Goal: Communication & Community: Share content

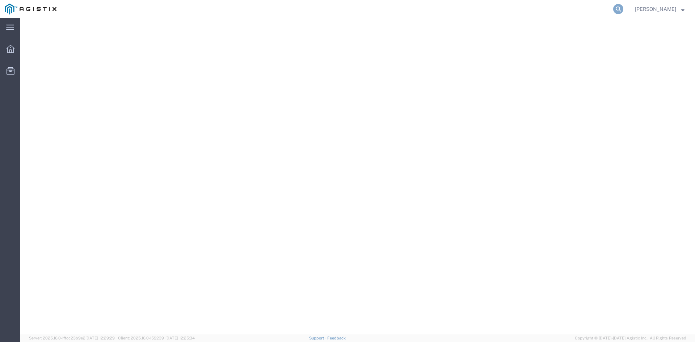
click at [617, 9] on icon at bounding box center [618, 9] width 10 height 10
paste input "56469172"
type input "56469172"
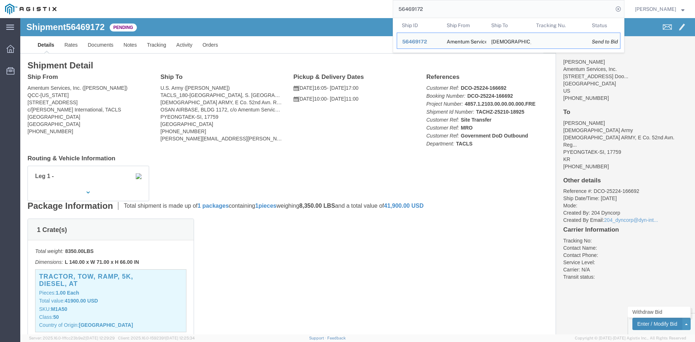
click button "Enter / Modify Bid"
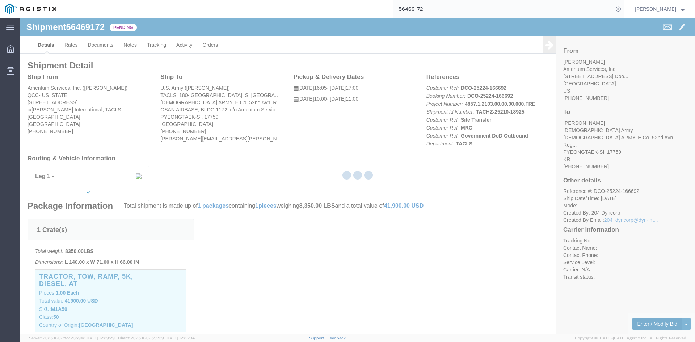
select select "14439"
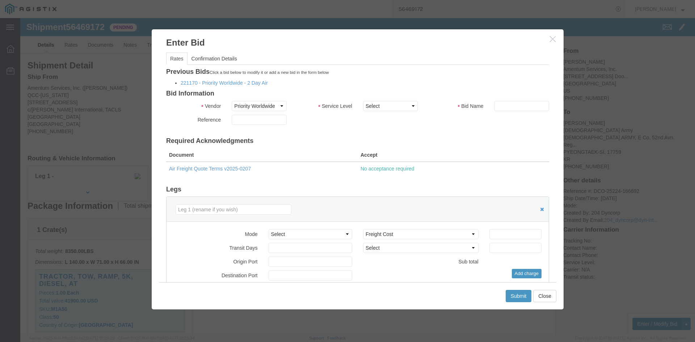
scroll to position [0, 0]
click link "221170 - Priority Worldwide - 2 Day Air"
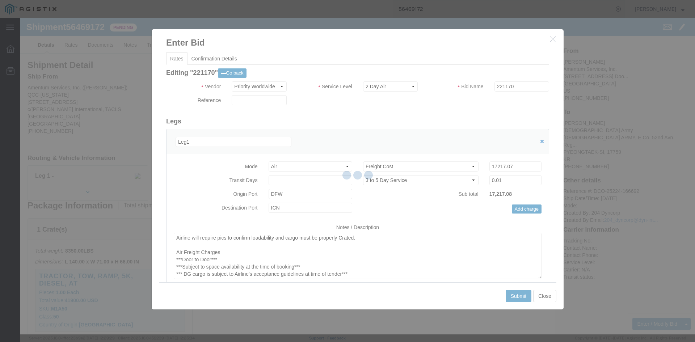
click select "Select Priority Worldwide"
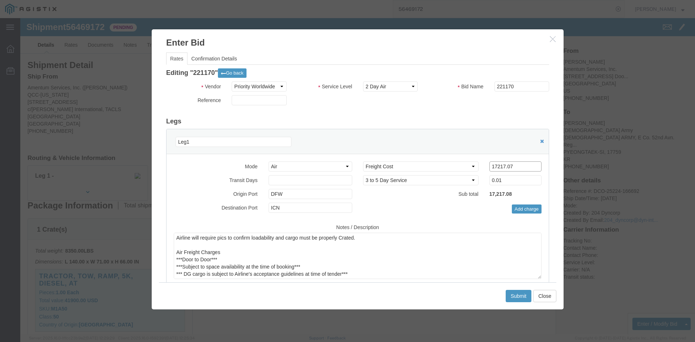
click input "17217.07"
drag, startPoint x: 495, startPoint y: 150, endPoint x: 441, endPoint y: 149, distance: 53.6
click div "Select 2 Day Service 3 Axle Winch Truck 3 to 5 Day Service 96L Domestic Flat Ra…"
paste input "3590.44"
drag, startPoint x: 483, startPoint y: 146, endPoint x: 504, endPoint y: 148, distance: 21.4
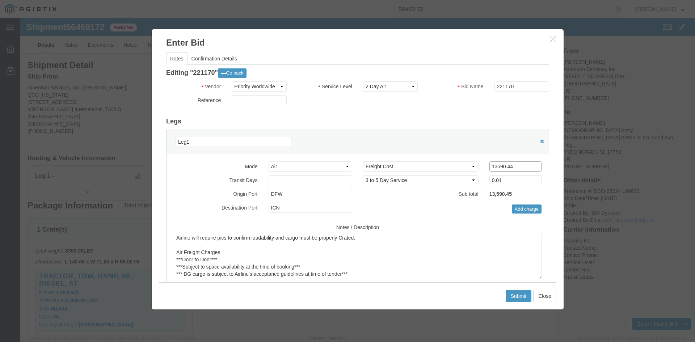
click input "13590.44"
type input "13590.43"
drag, startPoint x: 509, startPoint y: 226, endPoint x: 215, endPoint y: 226, distance: 294.6
click textarea "Airline will require pics to confirm loadability and cargo must be properly Cra…"
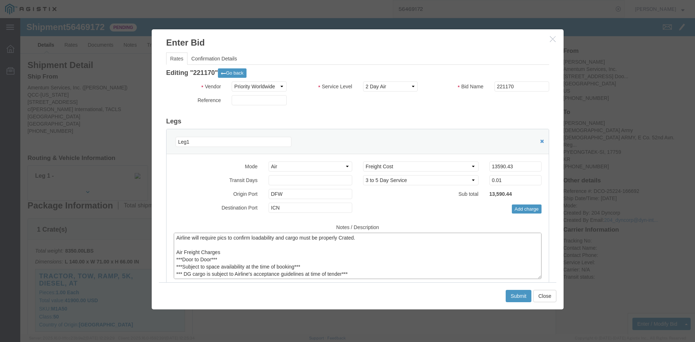
click textarea "Airline will require pics to confirm loadability and cargo must be properly Cra…"
drag, startPoint x: 223, startPoint y: 228, endPoint x: 151, endPoint y: 227, distance: 72.8
click div "Airline will require pics to confirm loadability and cargo must be properly Cra…"
click textarea "Airline will require pics to confirm loadability and cargo must be properly Cra…"
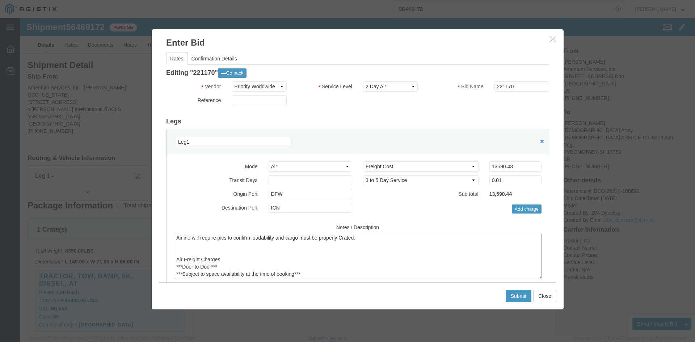
paste textarea "US FLAG ATLAS AIRWAYS"
drag, startPoint x: 217, startPoint y: 218, endPoint x: 194, endPoint y: 218, distance: 22.8
click textarea "Airline will require pics to confirm loadability and cargo must be properly Cra…"
type textarea "US FLAG ATLAS AIR, FLIGHTS ARE 1X A WEEK Airline will require pics to confirm l…"
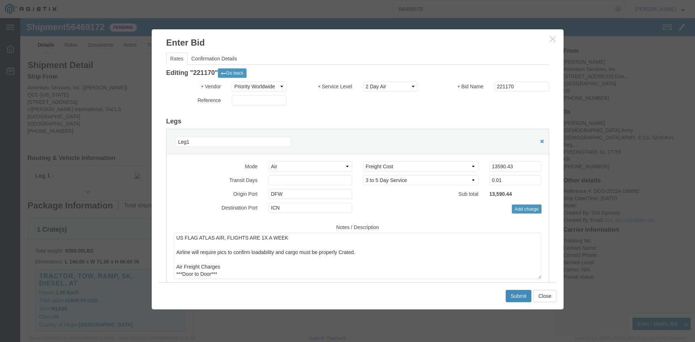
click button "Submit"
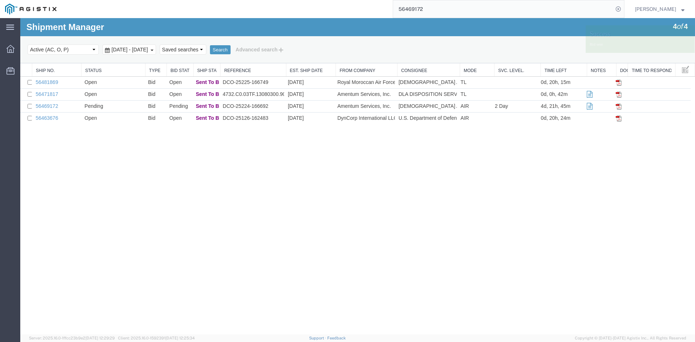
scroll to position [0, 0]
click at [102, 184] on div "Shipment Manager 4 of 4 Search Select status Active (AC, O, P) All Approved Awa…" at bounding box center [357, 176] width 675 height 316
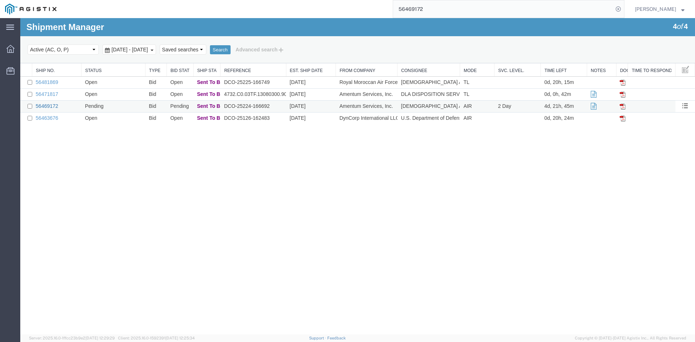
click at [46, 106] on link "56469172" at bounding box center [47, 106] width 22 height 6
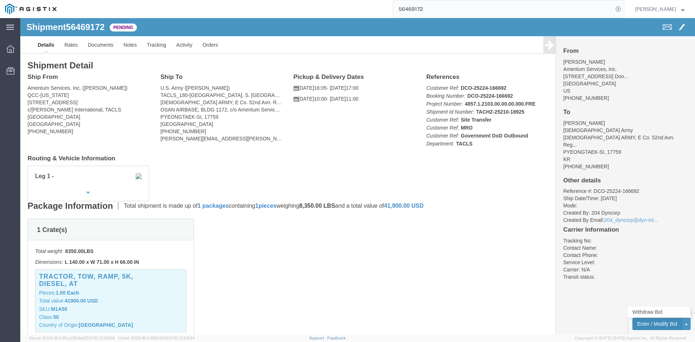
click button "Enter / Modify Bid"
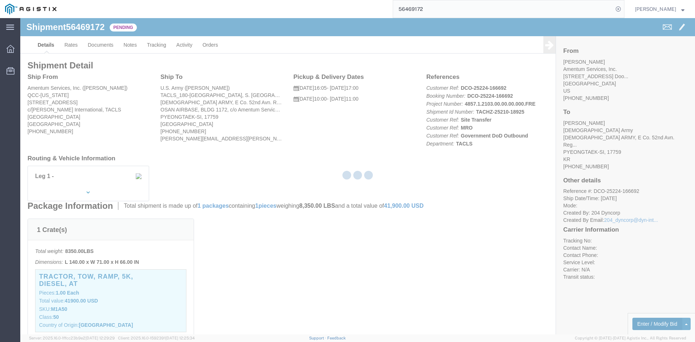
select select "14439"
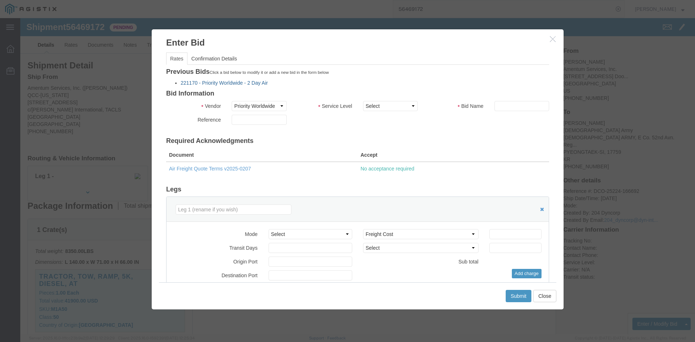
click link "221170 - Priority Worldwide - 2 Day Air"
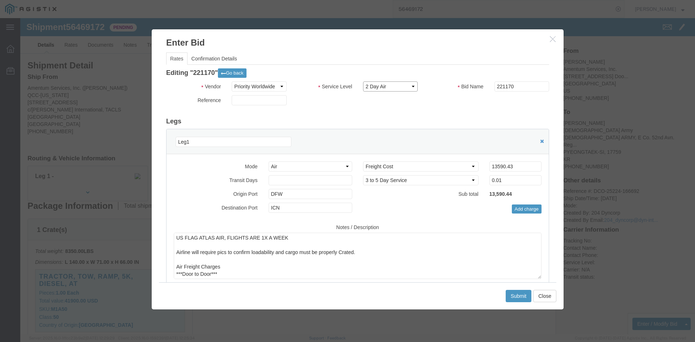
click select "Select 2 Day Air"
click h3 "Editing "221170" Go back"
drag, startPoint x: 389, startPoint y: 66, endPoint x: 385, endPoint y: 69, distance: 4.7
click select "Select 2 Day Air"
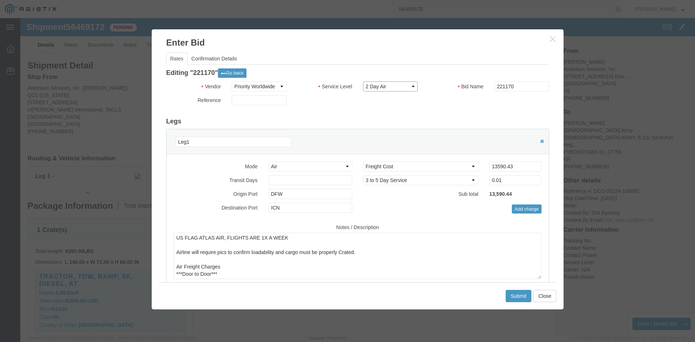
click select "Select 2 Day Air"
drag, startPoint x: 243, startPoint y: 63, endPoint x: 246, endPoint y: 67, distance: 4.9
click div "Editing "221170" Go back Vendor Select Priority Worldwide Service Level Select …"
click select "Select Priority Worldwide"
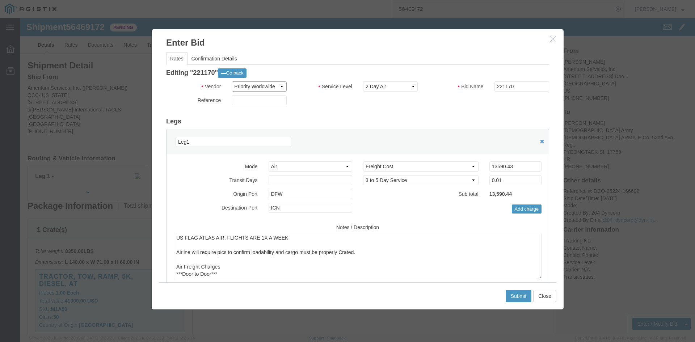
click select "Select Priority Worldwide"
click div "Rates Confirmation Details Editing "221170" Go back Vendor Select Priority Worl…"
click button "Close"
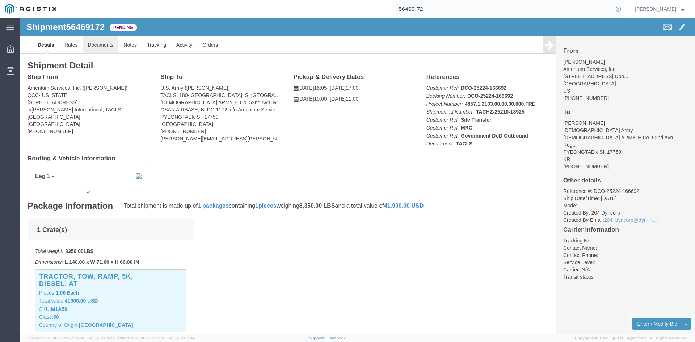
click link "Documents"
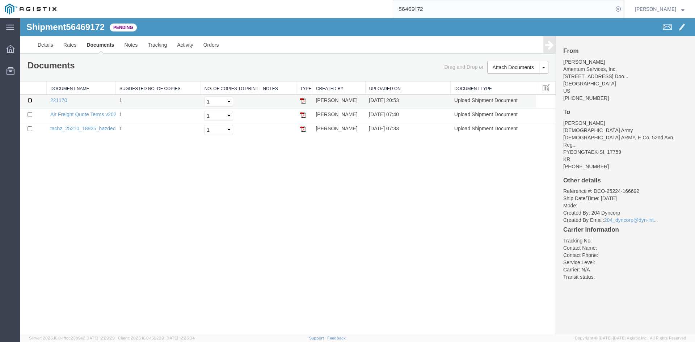
click at [31, 99] on input "checkbox" at bounding box center [30, 100] width 5 height 5
checkbox input "true"
click at [512, 101] on link "Remove Documents" at bounding box center [516, 101] width 63 height 11
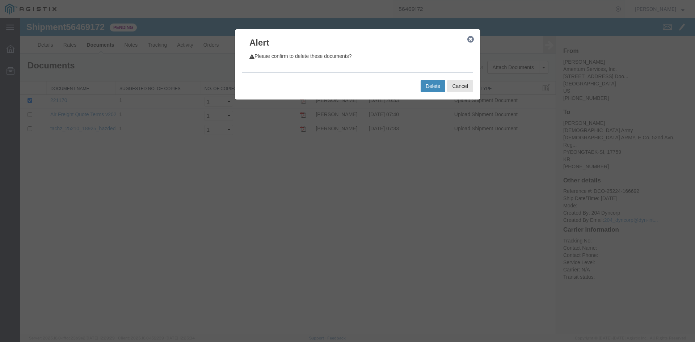
drag, startPoint x: 431, startPoint y: 88, endPoint x: 426, endPoint y: 90, distance: 6.2
click at [430, 88] on button "Delete" at bounding box center [433, 86] width 25 height 12
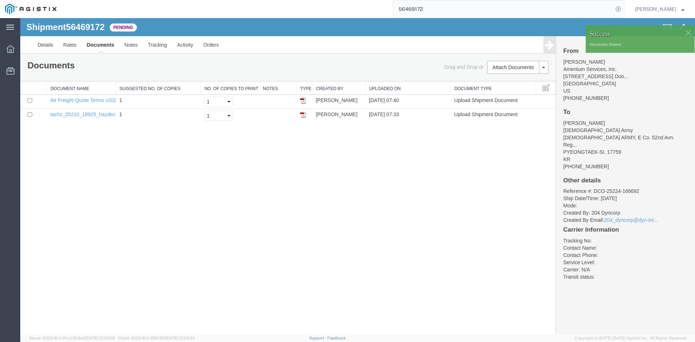
click at [184, 215] on div "Shipment 56469172 2 of 2 Pending Details Rates Documents Notes Tracking Activit…" at bounding box center [357, 176] width 675 height 316
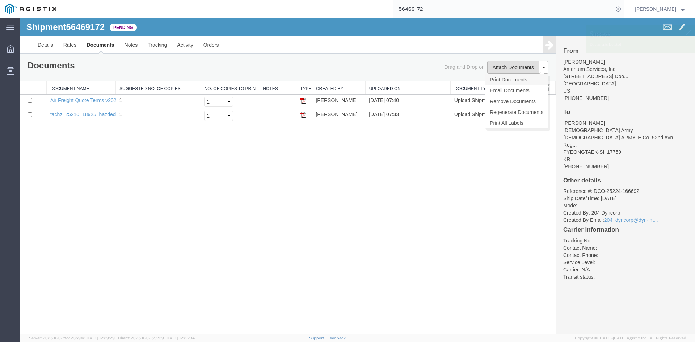
drag, startPoint x: 508, startPoint y: 71, endPoint x: 492, endPoint y: 74, distance: 15.8
click at [504, 72] on button "Attach Documents" at bounding box center [513, 67] width 52 height 13
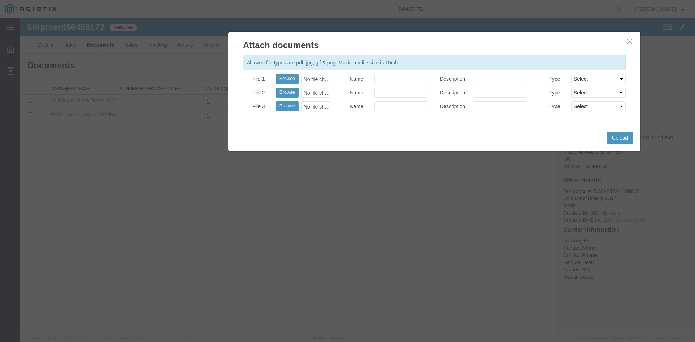
drag, startPoint x: 482, startPoint y: 36, endPoint x: 406, endPoint y: 284, distance: 259.1
click at [560, 38] on h2 "Attach documents" at bounding box center [434, 42] width 412 height 20
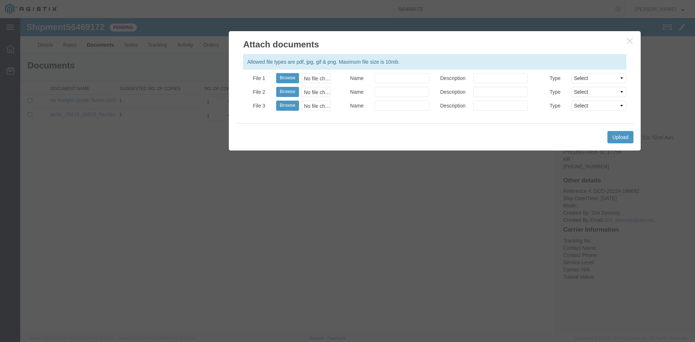
click at [307, 77] on body "Shipment 56469172 2 of 2 Pending Details Rates Documents Notes Tracking Activit…" at bounding box center [357, 164] width 675 height 292
click at [286, 75] on button "Browse" at bounding box center [287, 78] width 23 height 10
type input "C:\fakepath\Priority Worldwide Quote - 221170 - AMENTUM.pdf"
click at [294, 80] on button "Browse" at bounding box center [287, 78] width 23 height 10
click at [631, 137] on button "Upload" at bounding box center [620, 137] width 26 height 12
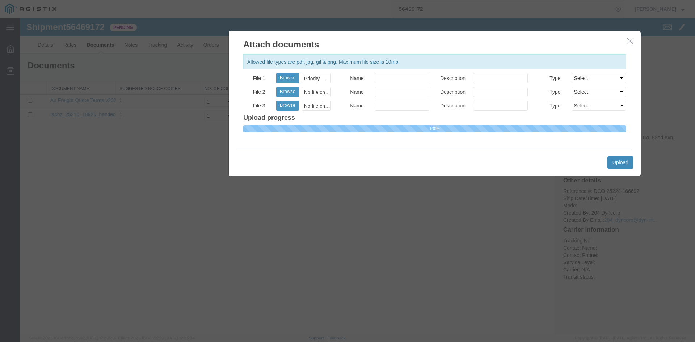
select select
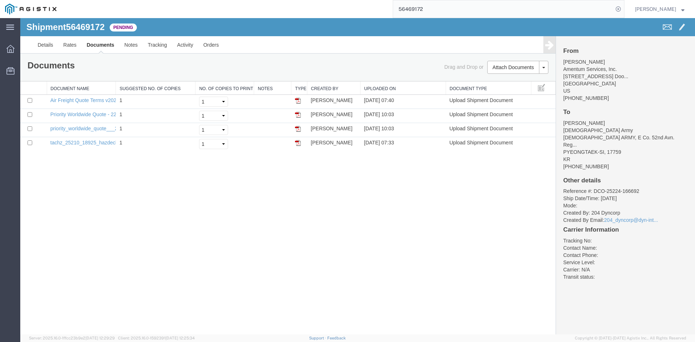
drag, startPoint x: 115, startPoint y: 87, endPoint x: 173, endPoint y: 87, distance: 57.5
click at [173, 87] on div "Document Name Suggested No. of Copies No. of Copies to Print Notes Type Created…" at bounding box center [287, 115] width 535 height 69
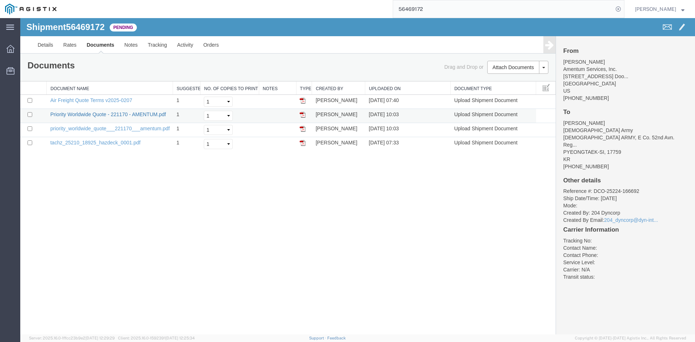
click at [89, 116] on link "Priority Worldwide Quote - 221170 - AMENTUM.pdf" at bounding box center [108, 114] width 116 height 6
click at [30, 128] on input "checkbox" at bounding box center [30, 128] width 5 height 5
checkbox input "true"
click at [514, 101] on link "Remove Documents" at bounding box center [516, 101] width 63 height 11
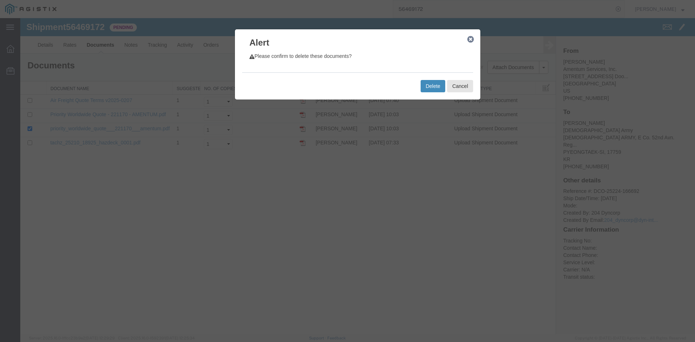
click at [436, 81] on button "Delete" at bounding box center [433, 86] width 25 height 12
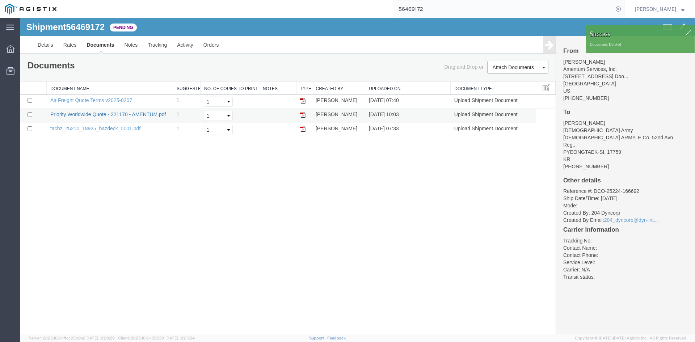
click at [62, 117] on td "Priority Worldwide Quote - 221170 - AMENTUM.pdf" at bounding box center [110, 116] width 126 height 14
click at [63, 116] on link "Priority Worldwide Quote - 221170 - AMENTUM.pdf" at bounding box center [108, 114] width 116 height 6
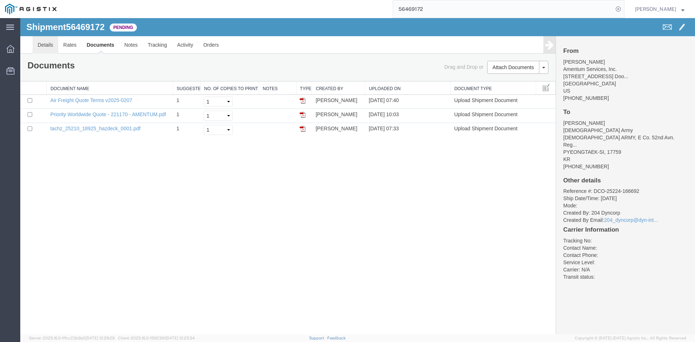
click at [50, 42] on link "Details" at bounding box center [46, 44] width 26 height 17
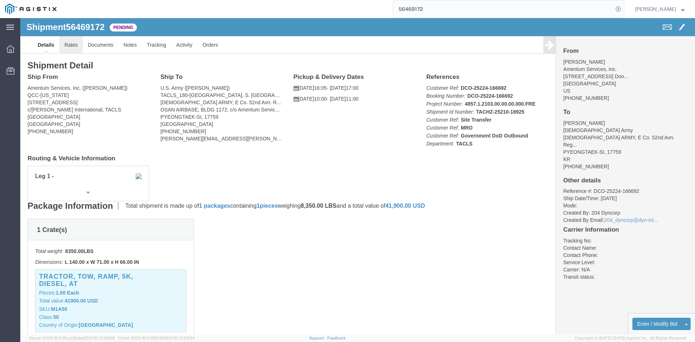
click link "Rates"
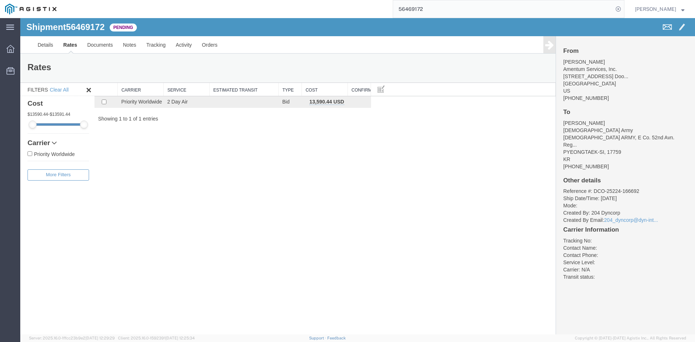
click at [666, 25] on span at bounding box center [667, 26] width 9 height 9
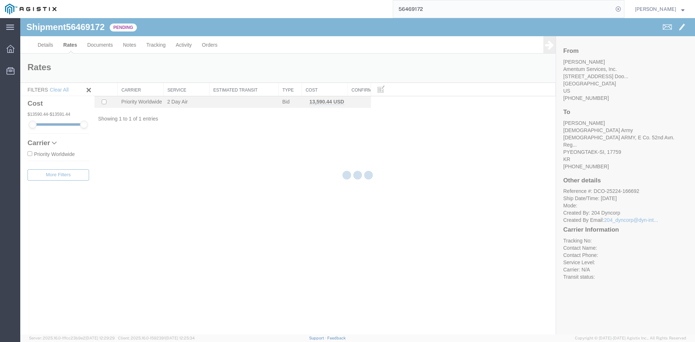
checkbox input "true"
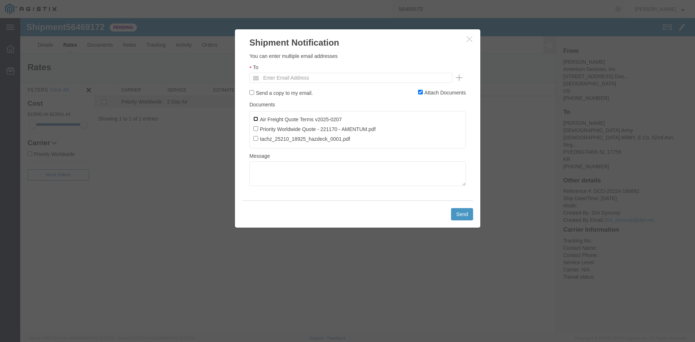
click at [255, 119] on input "Air Freight Quote Terms v2025-0207" at bounding box center [255, 119] width 5 height 5
checkbox input "true"
drag, startPoint x: 256, startPoint y: 129, endPoint x: 257, endPoint y: 123, distance: 6.2
click at [256, 129] on input "Priority Worldwide Quote - 221170 - AMENTUM.pdf" at bounding box center [255, 128] width 5 height 5
checkbox input "true"
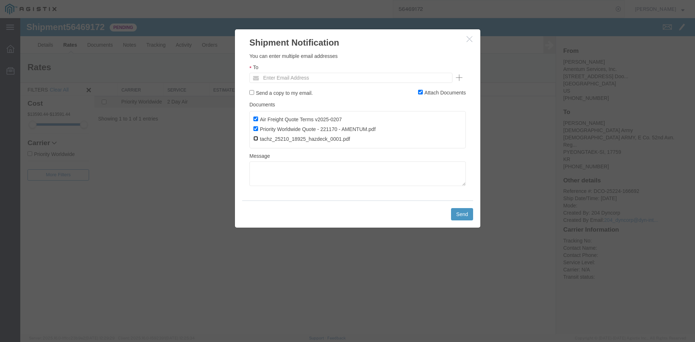
click at [254, 139] on input "tachz_25210_18925_hazdeck_0001.pdf" at bounding box center [255, 138] width 5 height 5
checkbox input "true"
click at [267, 79] on input "text" at bounding box center [301, 77] width 85 height 9
type input "quotes@priorityworldwidecom"
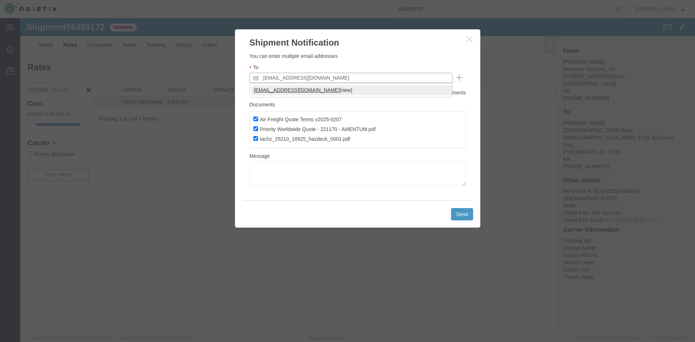
type input "[EMAIL_ADDRESS][DOMAIN_NAME]"
click at [462, 215] on button "Send" at bounding box center [462, 214] width 22 height 12
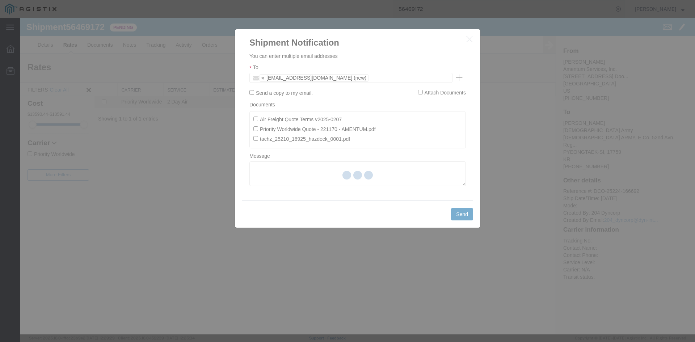
checkbox input "false"
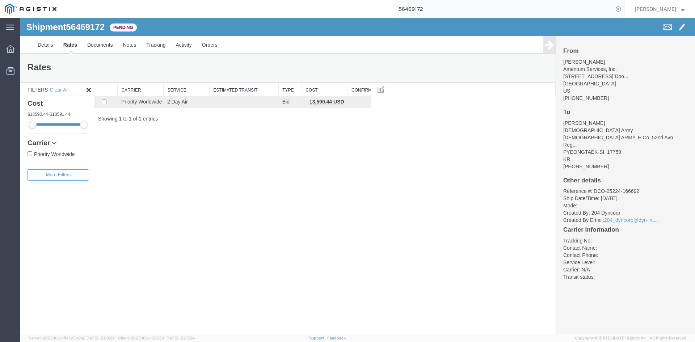
click at [664, 28] on span at bounding box center [667, 26] width 9 height 9
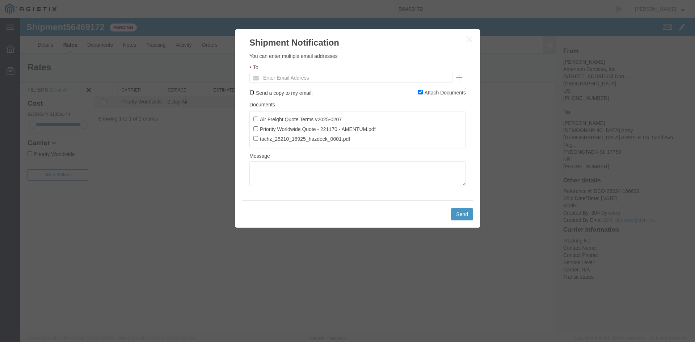
click at [252, 90] on input "Send a copy to my email." at bounding box center [251, 92] width 5 height 5
checkbox input "true"
click at [256, 117] on input "Air Freight Quote Terms v2025-0207" at bounding box center [255, 119] width 5 height 5
click at [256, 118] on input "Air Freight Quote Terms v2025-0207" at bounding box center [255, 119] width 5 height 5
checkbox input "false"
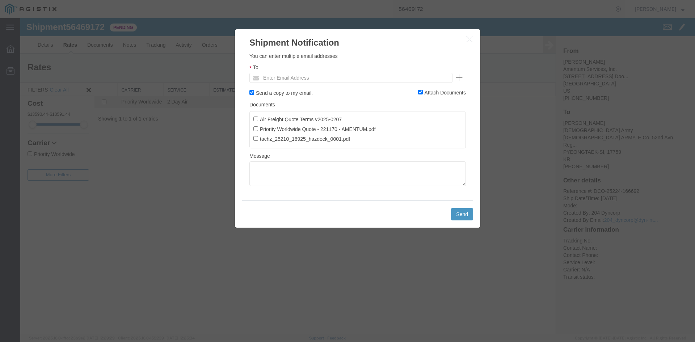
click at [256, 125] on label "Priority Worldwide Quote - 221170 - AMENTUM.pdf" at bounding box center [314, 129] width 122 height 8
click at [256, 126] on input "Priority Worldwide Quote - 221170 - AMENTUM.pdf" at bounding box center [255, 128] width 5 height 5
checkbox input "true"
click at [284, 74] on input "text" at bounding box center [301, 77] width 85 height 9
type input "[EMAIL_ADDRESS][DOMAIN_NAME]"
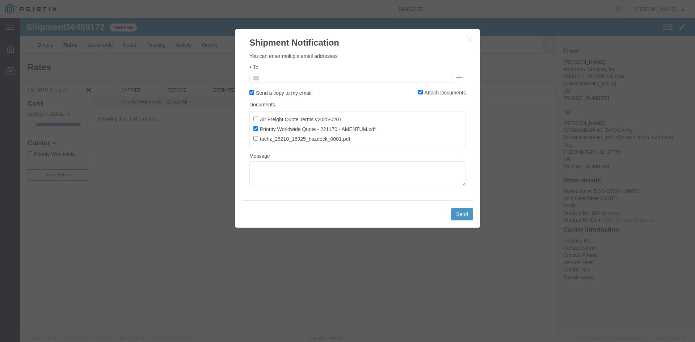
drag, startPoint x: 293, startPoint y: 77, endPoint x: 299, endPoint y: 77, distance: 6.2
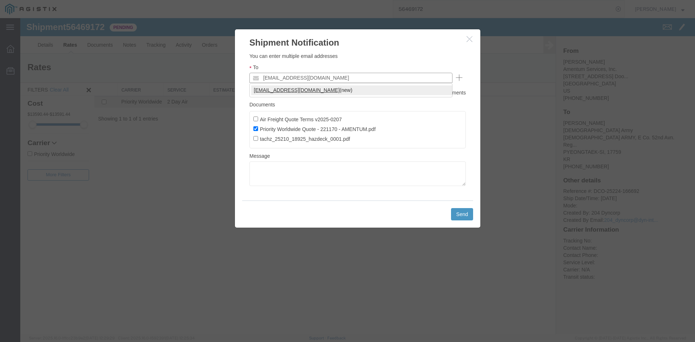
type input "[EMAIL_ADDRESS][DOMAIN_NAME]"
click at [465, 215] on button "Send" at bounding box center [462, 214] width 22 height 12
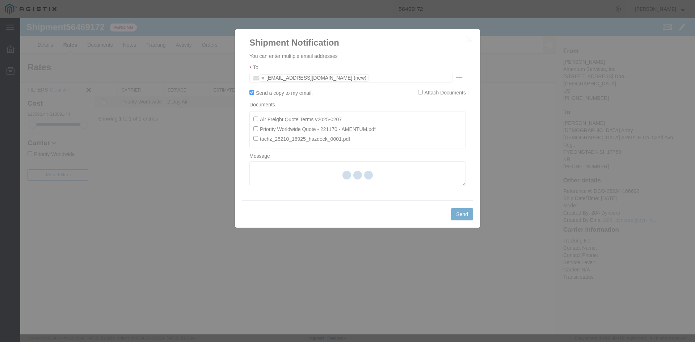
checkbox input "false"
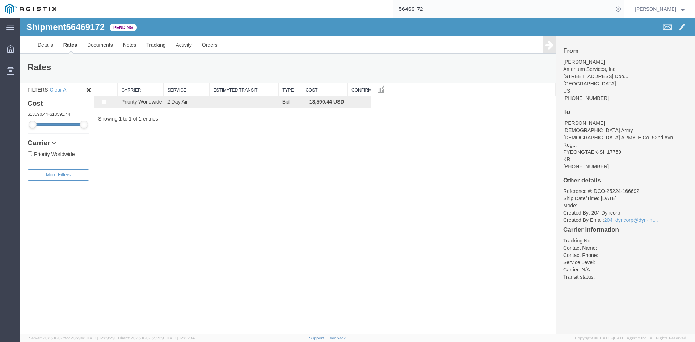
click at [184, 154] on div "Shipment 56469172 1 of 1 Pending Details Rates Documents Notes Tracking Activit…" at bounding box center [357, 176] width 675 height 316
